Goal: Participate in discussion: Engage in conversation with other users on a specific topic

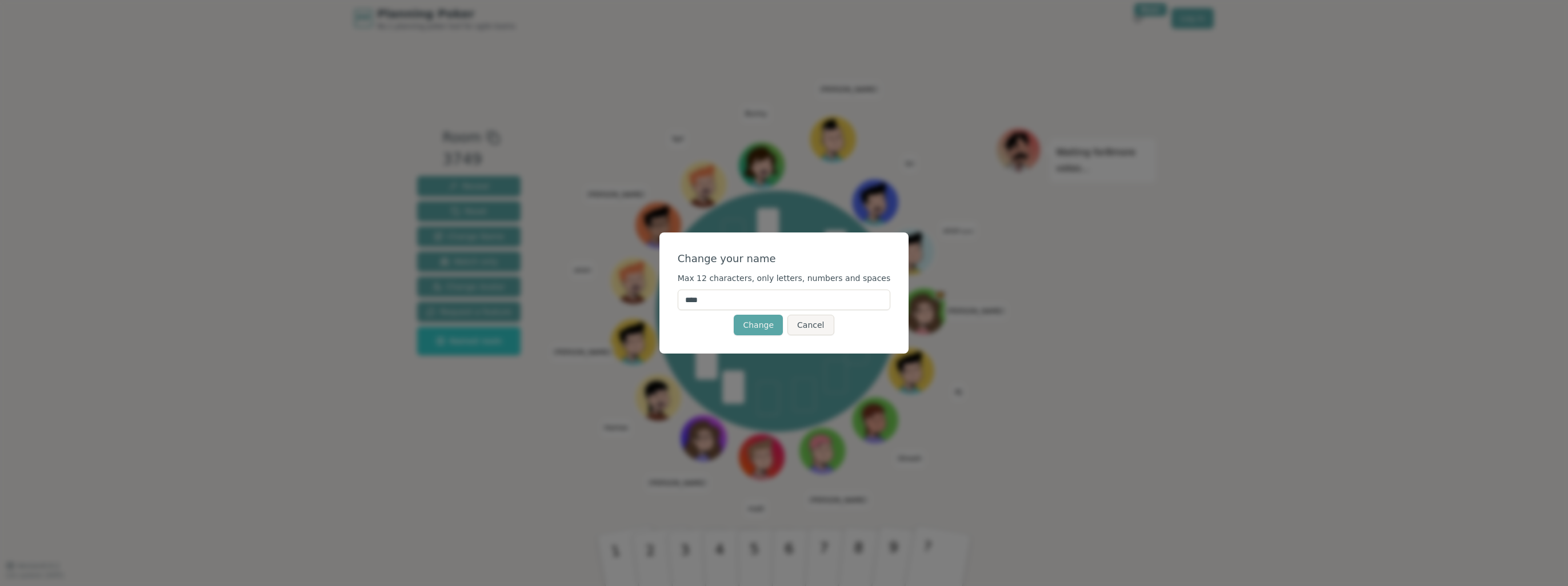
click at [772, 302] on input "****" at bounding box center [784, 300] width 213 height 21
type input "****"
click at [759, 325] on button "Change" at bounding box center [759, 325] width 50 height 21
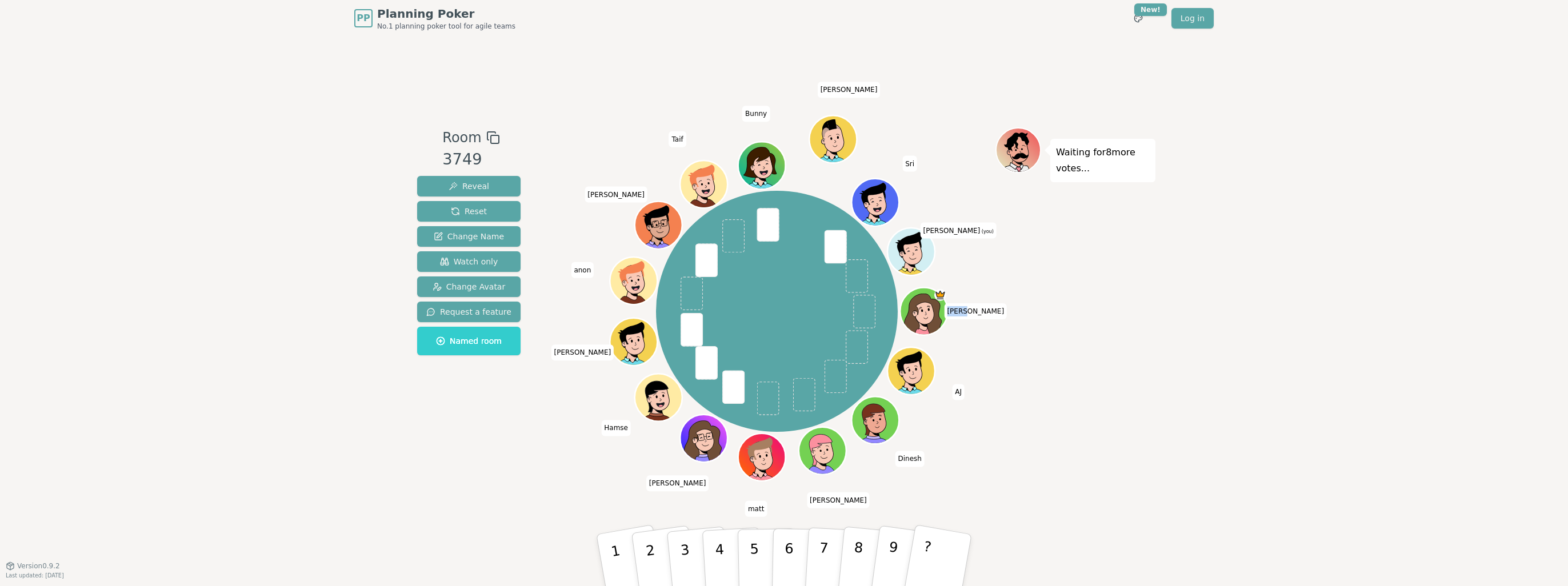
click at [759, 325] on div "[PERSON_NAME] [PERSON_NAME] [PERSON_NAME] [PERSON_NAME] [PERSON_NAME] Hamse [PE…" at bounding box center [777, 311] width 242 height 242
click at [1088, 337] on div "Waiting for 8 more votes..." at bounding box center [1075, 301] width 160 height 348
click at [907, 261] on icon at bounding box center [913, 259] width 23 height 8
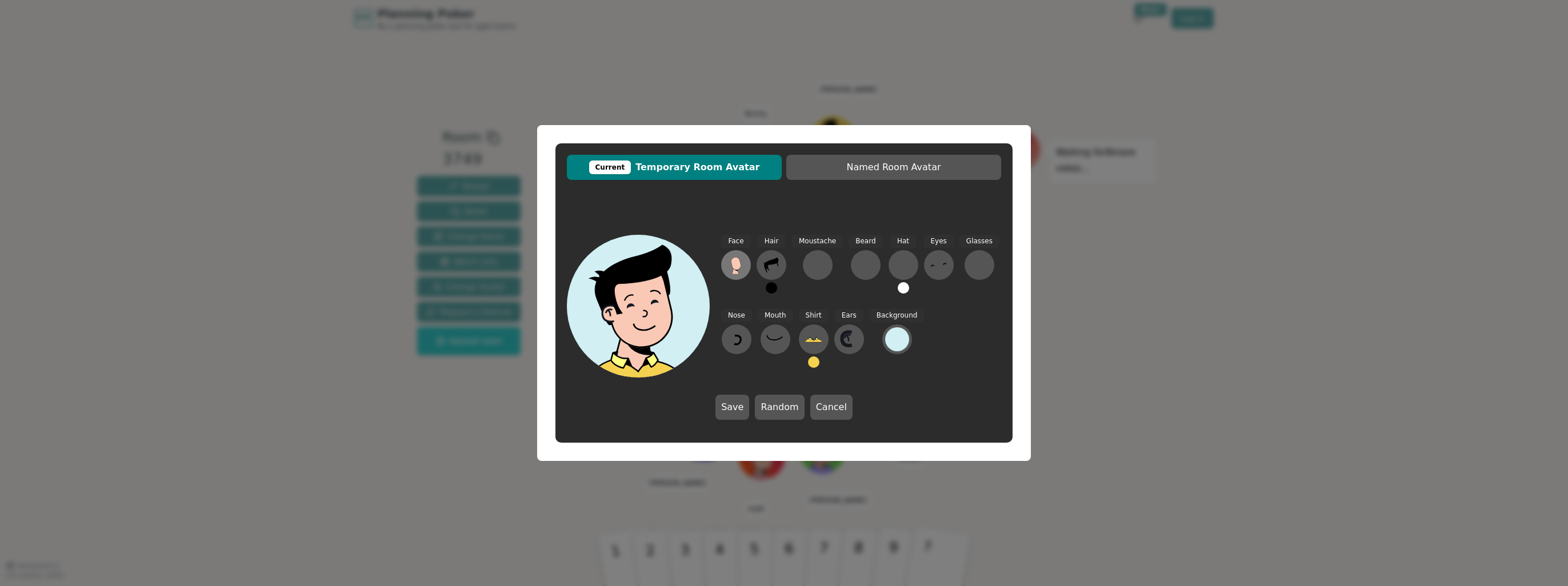
click at [748, 268] on button at bounding box center [736, 265] width 30 height 30
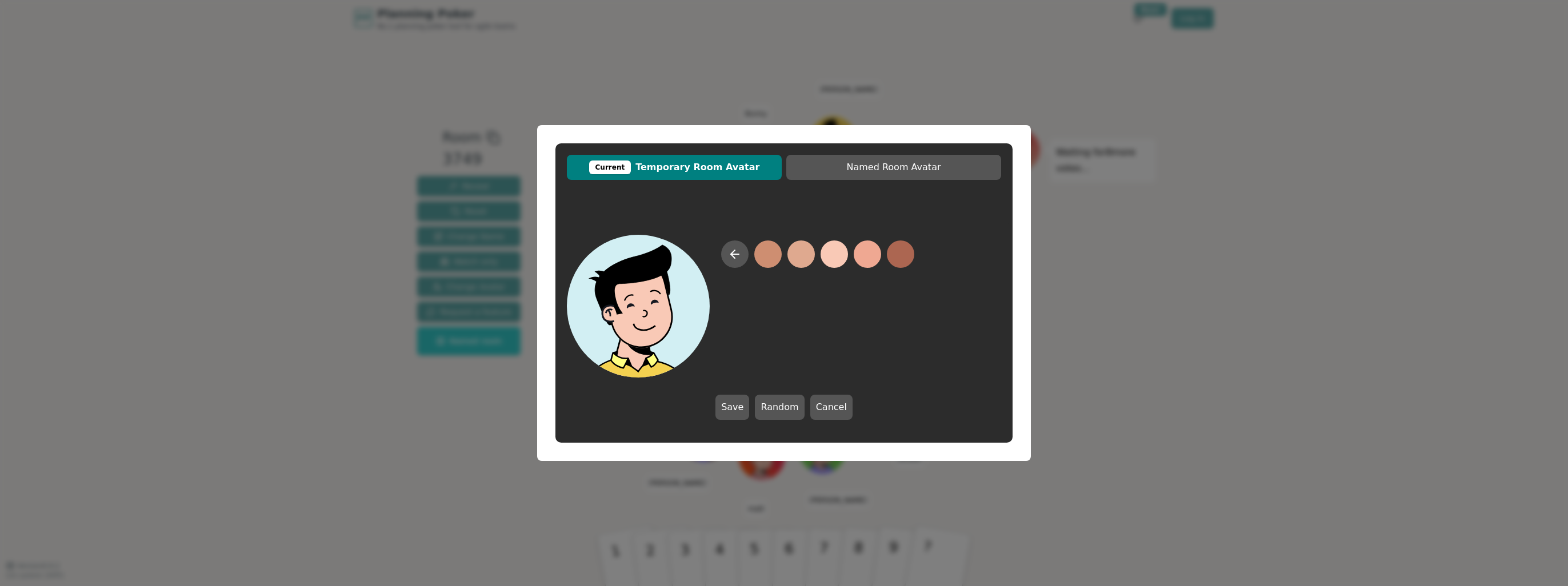
click at [804, 316] on div at bounding box center [818, 309] width 193 height 137
click at [727, 260] on button at bounding box center [735, 255] width 27 height 27
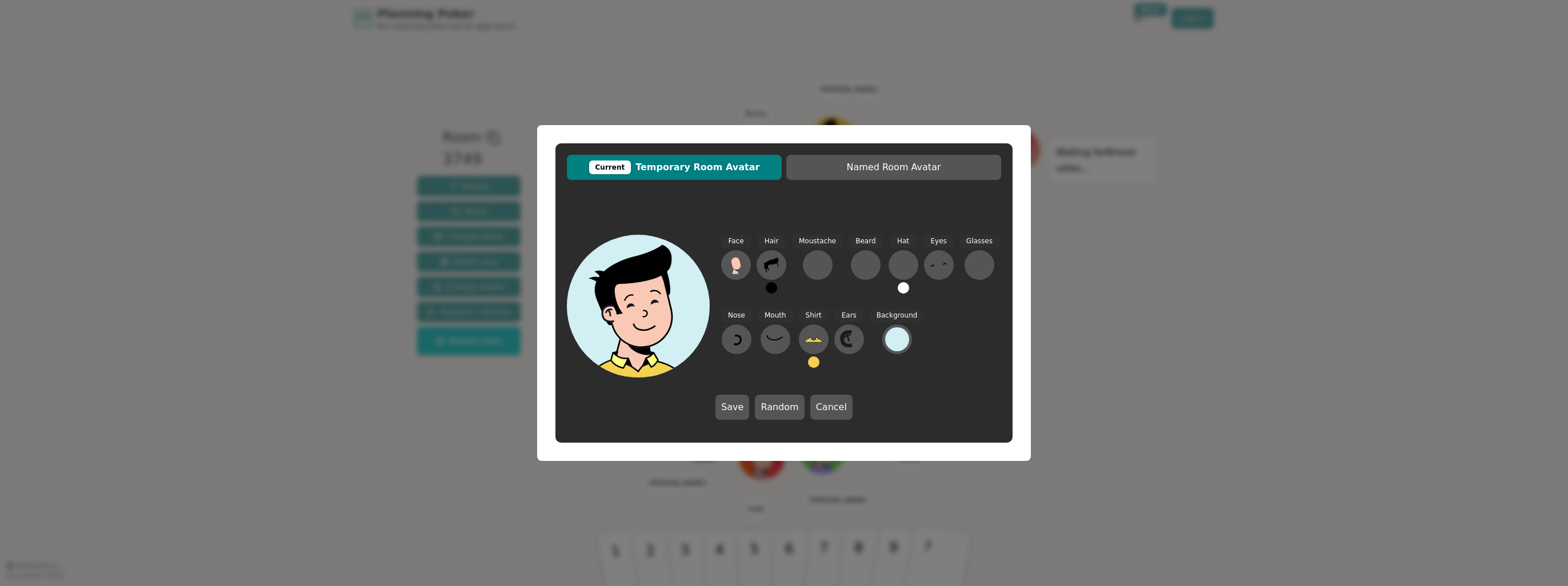
click at [120, 360] on div "Current Temporary Room Avatar Named Room Avatar Face Hair Moustache [PERSON_NAM…" at bounding box center [784, 293] width 1568 height 586
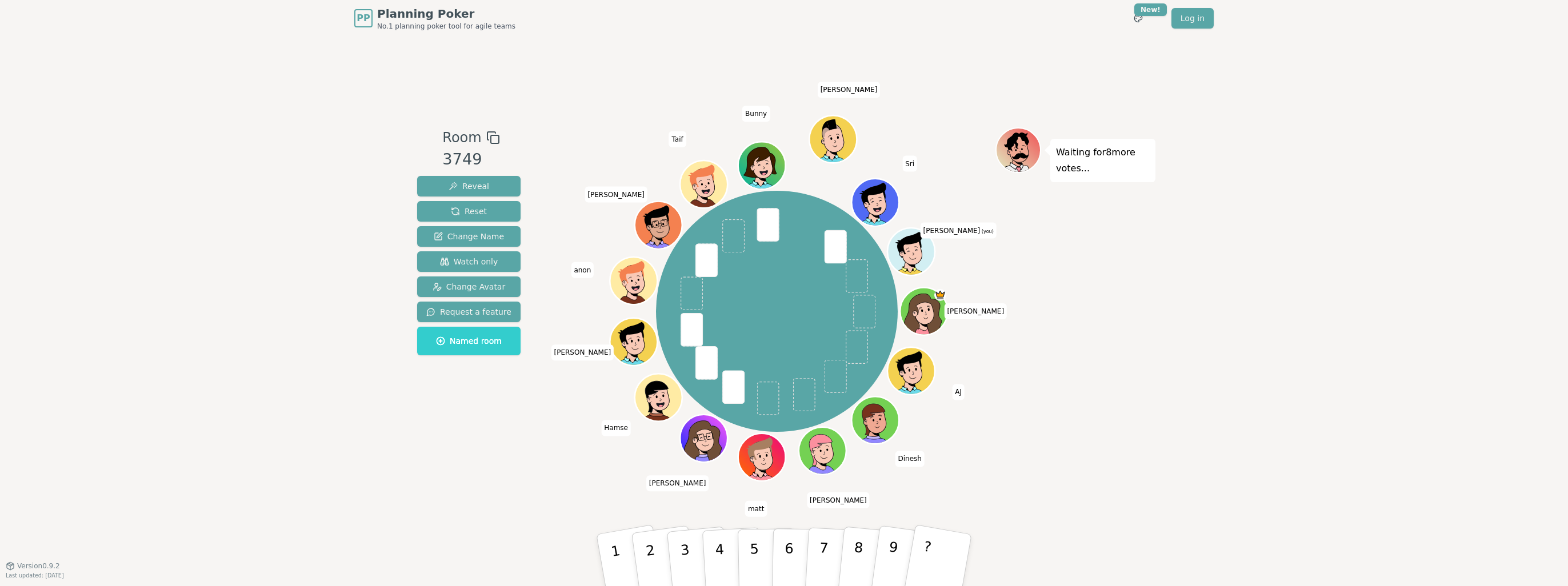
click at [587, 428] on div "[PERSON_NAME] [PERSON_NAME] [PERSON_NAME] [PERSON_NAME] [PERSON_NAME] Hamse [PE…" at bounding box center [777, 311] width 438 height 327
click at [919, 248] on icon at bounding box center [912, 250] width 46 height 6
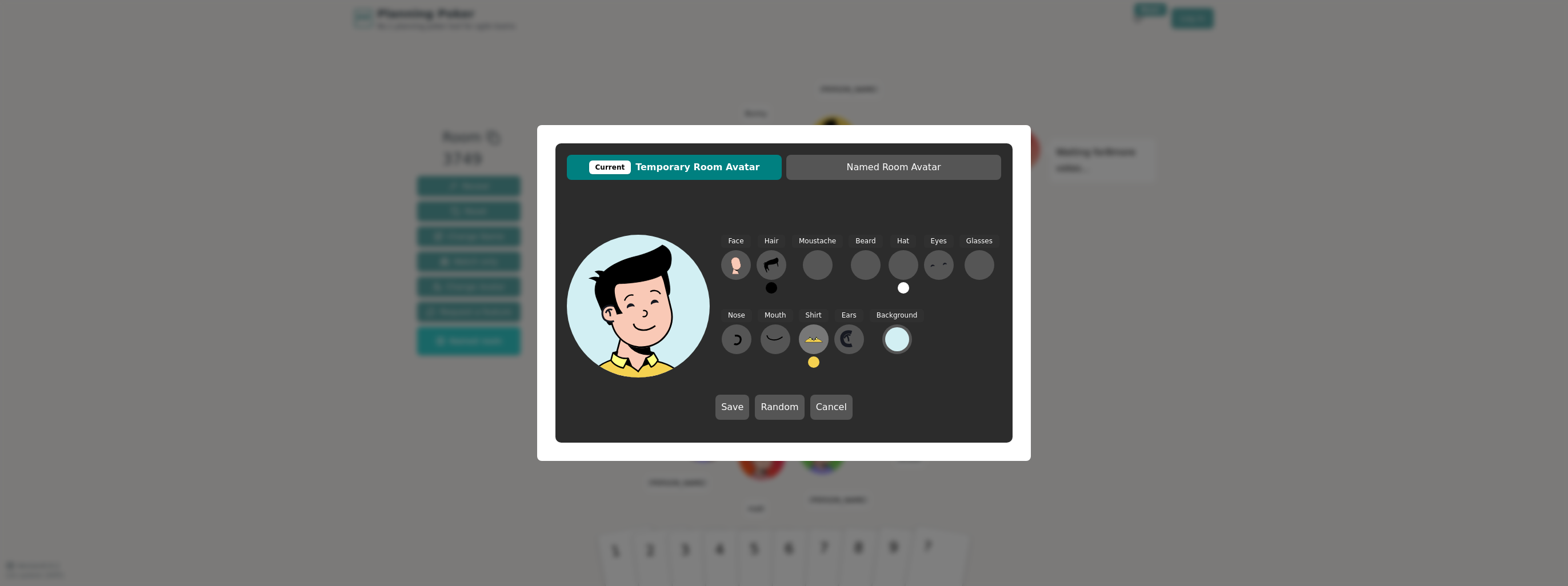
click at [812, 335] on icon at bounding box center [813, 338] width 18 height 18
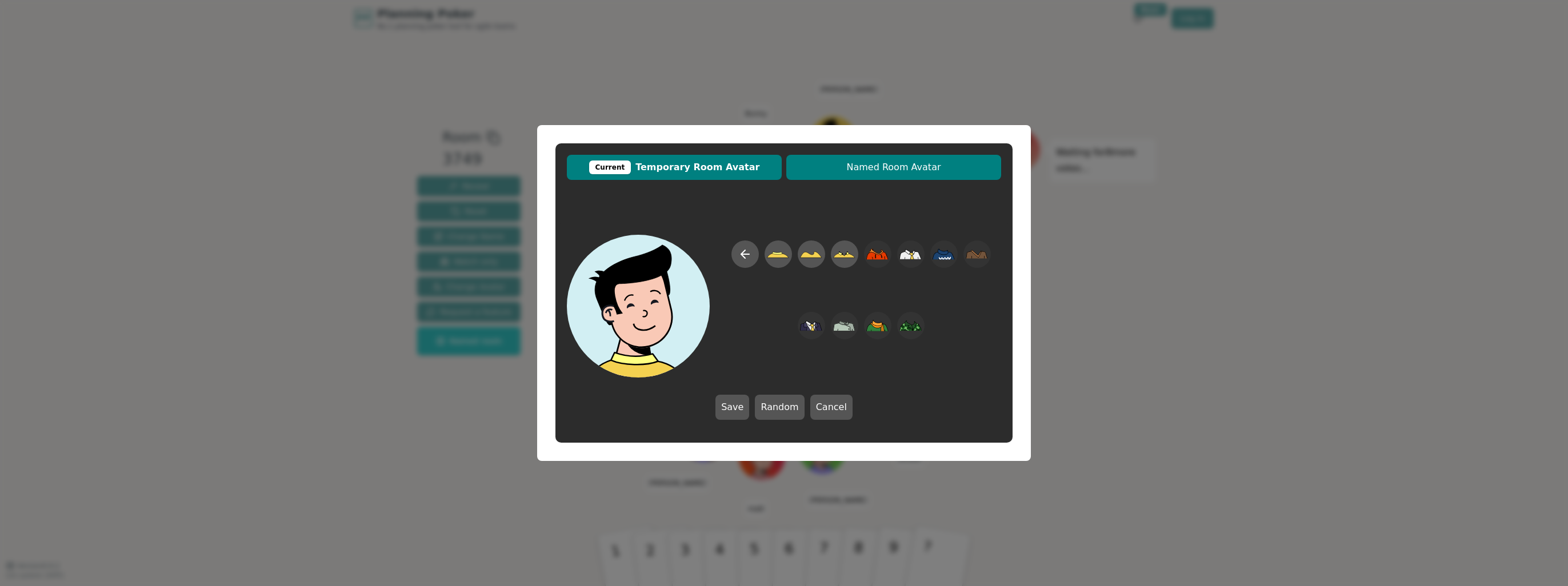
click at [887, 177] on button "Named Room Avatar" at bounding box center [893, 167] width 214 height 25
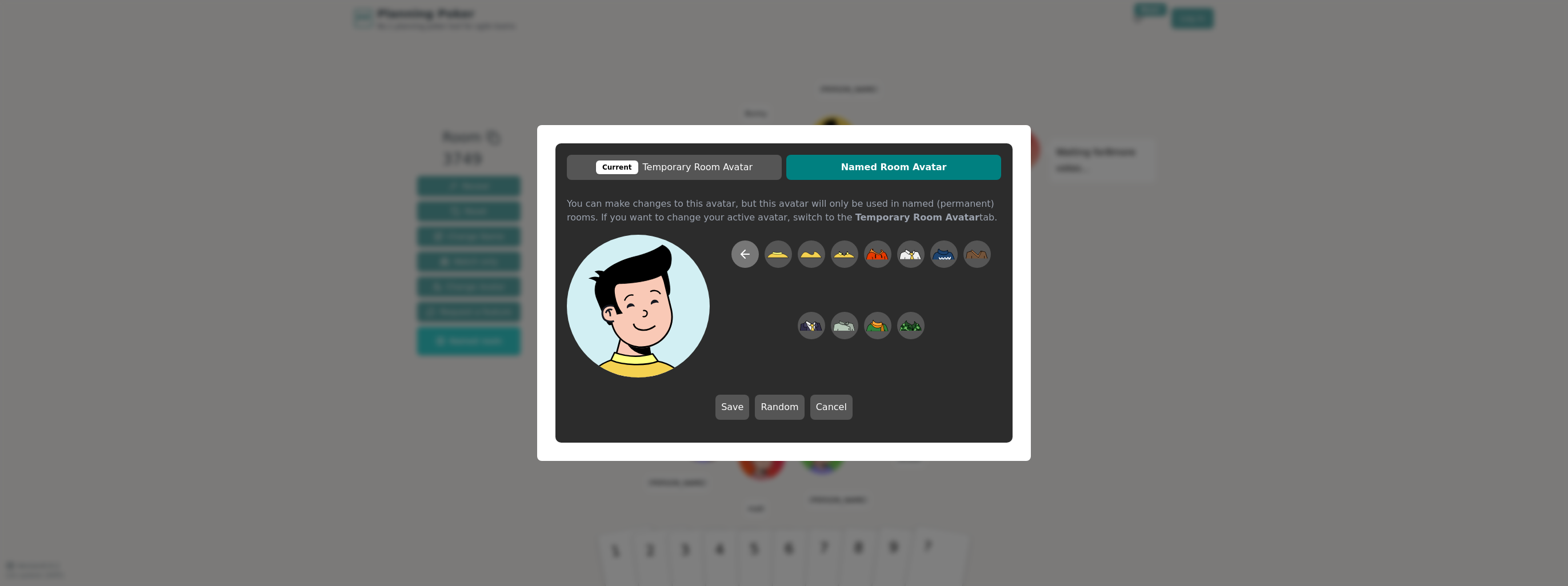
click at [746, 247] on button at bounding box center [745, 255] width 27 height 27
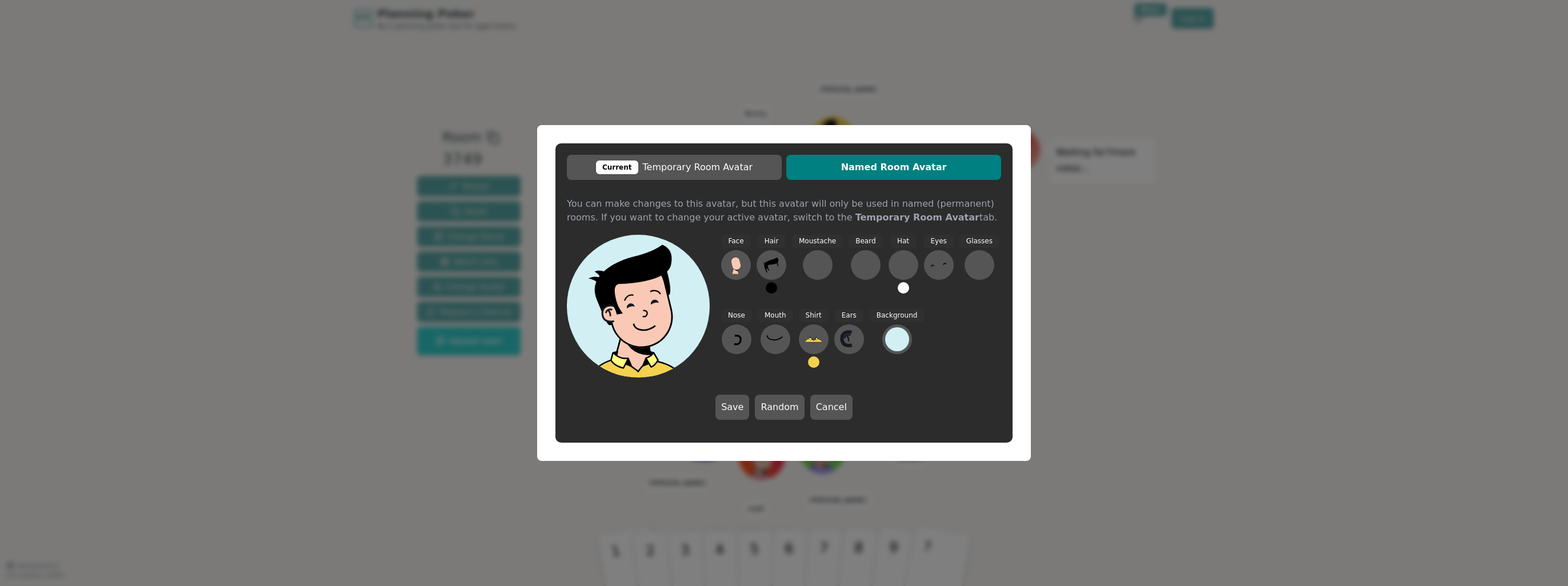
click at [1131, 246] on div "Current Temporary Room Avatar Named Room Avatar You can make changes to this av…" at bounding box center [784, 293] width 1568 height 586
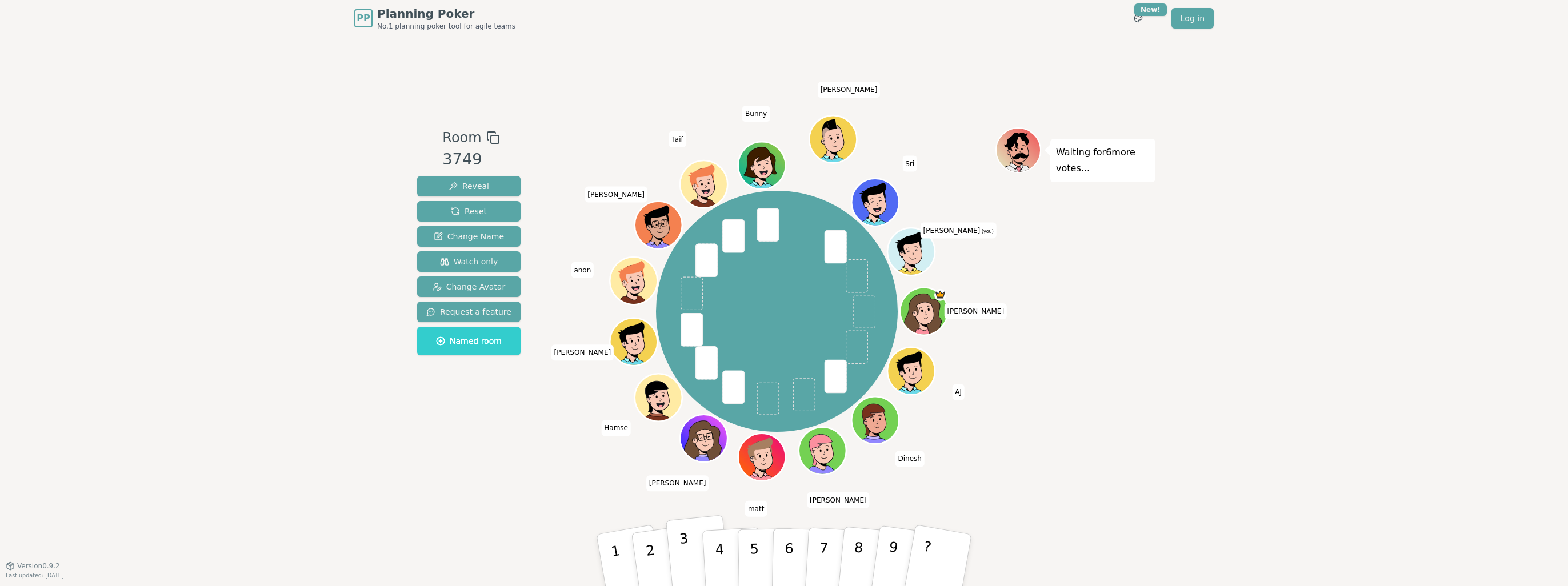
click at [697, 553] on button "3" at bounding box center [698, 560] width 65 height 91
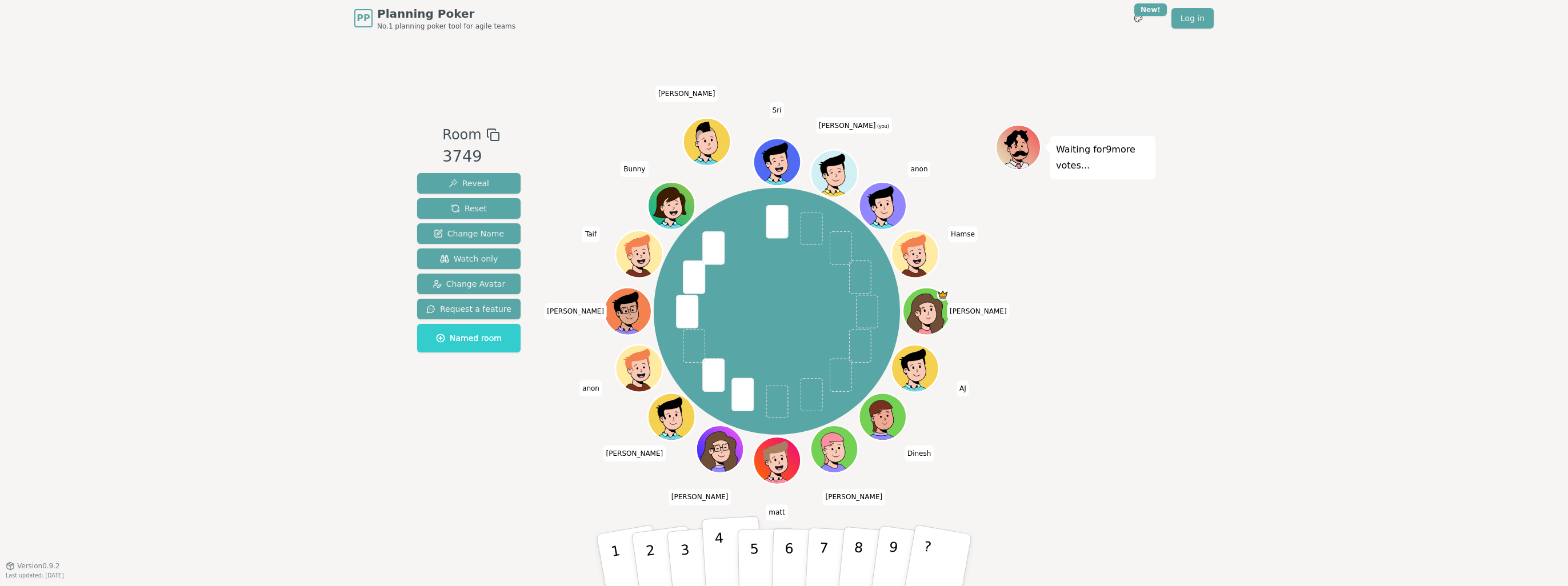
click at [725, 567] on button "4" at bounding box center [732, 560] width 62 height 89
click at [408, 424] on div "PP Planning Poker No.1 planning poker tool for agile teams Toggle theme New! Lo…" at bounding box center [784, 293] width 1568 height 586
click at [643, 553] on button "2" at bounding box center [664, 560] width 68 height 92
click at [684, 572] on p "3" at bounding box center [685, 561] width 15 height 62
click at [710, 545] on button "4" at bounding box center [732, 560] width 62 height 89
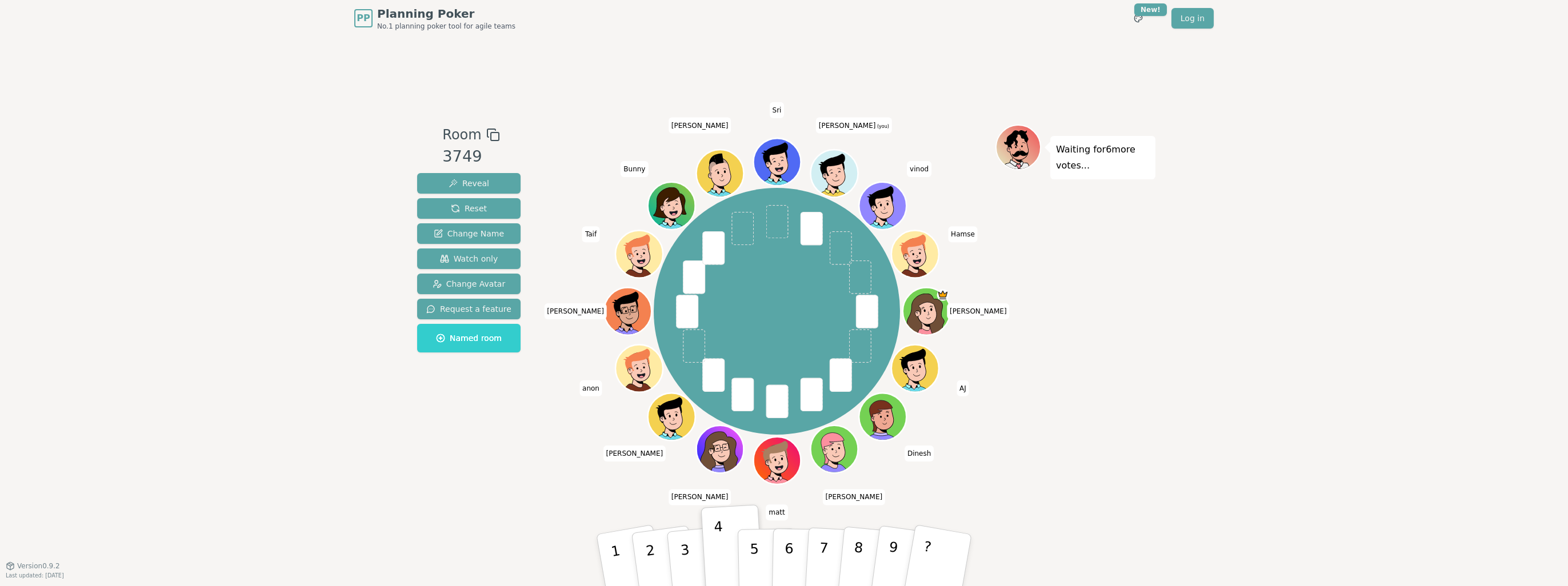
drag, startPoint x: 839, startPoint y: 165, endPoint x: 877, endPoint y: 128, distance: 53.0
click at [877, 128] on div "[PERSON_NAME] [PERSON_NAME] [PERSON_NAME] [PERSON_NAME] [PERSON_NAME] [PERSON_N…" at bounding box center [777, 301] width 438 height 353
drag, startPoint x: 837, startPoint y: 159, endPoint x: 875, endPoint y: 113, distance: 59.7
click at [875, 113] on div "Room 3749 Reveal Reset Change Name Watch only Change Avatar Request a feature N…" at bounding box center [784, 301] width 743 height 529
